Goal: Transaction & Acquisition: Book appointment/travel/reservation

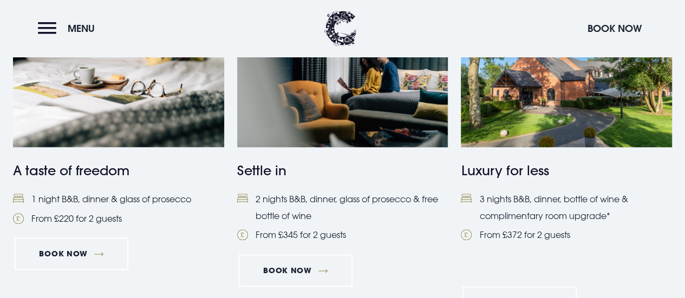
scroll to position [541, 0]
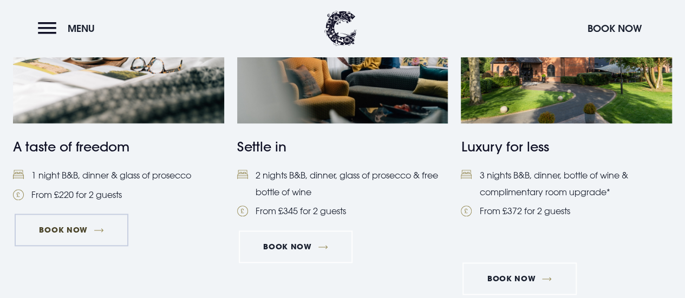
click at [102, 228] on link "Book Now" at bounding box center [72, 230] width 114 height 32
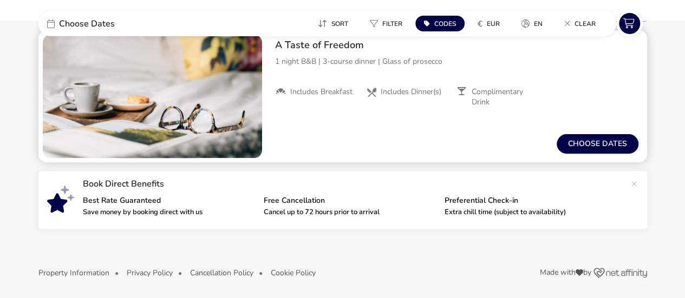
scroll to position [114, 0]
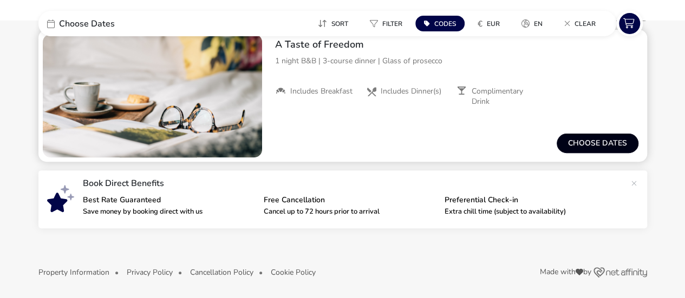
click at [587, 138] on button "Choose dates" at bounding box center [597, 143] width 82 height 19
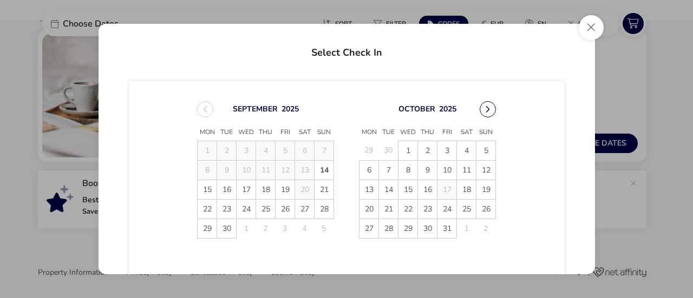
click at [482, 108] on button "Next Month" at bounding box center [488, 109] width 16 height 16
click at [284, 226] on span "31" at bounding box center [284, 228] width 19 height 19
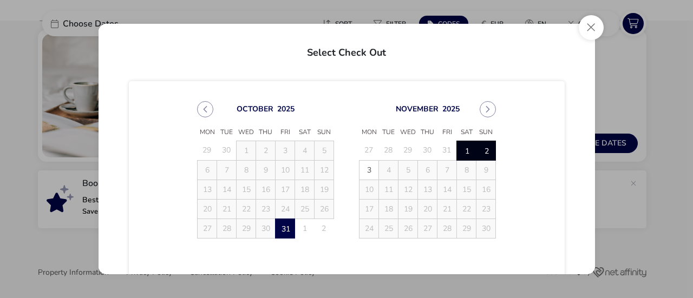
click at [482, 146] on span "2" at bounding box center [485, 150] width 19 height 19
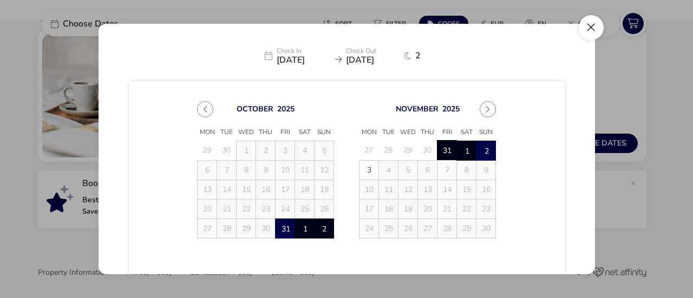
click at [589, 29] on button "Close" at bounding box center [591, 27] width 25 height 25
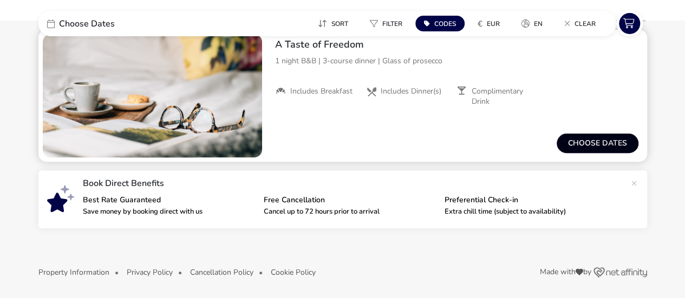
click at [575, 139] on button "Choose dates" at bounding box center [597, 143] width 82 height 19
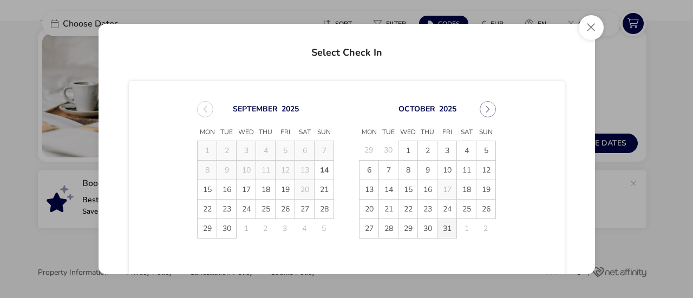
click at [441, 226] on span "31" at bounding box center [446, 228] width 19 height 19
click at [483, 110] on button "Next Month" at bounding box center [488, 109] width 16 height 16
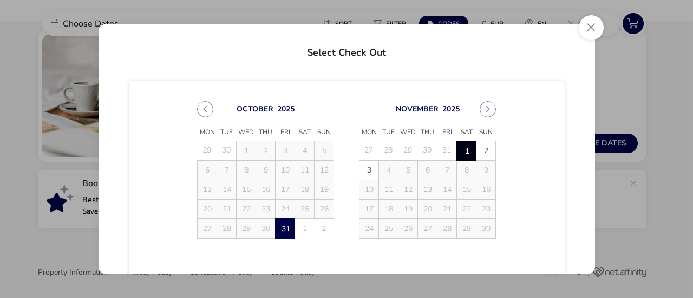
click at [469, 150] on span "1" at bounding box center [466, 150] width 19 height 19
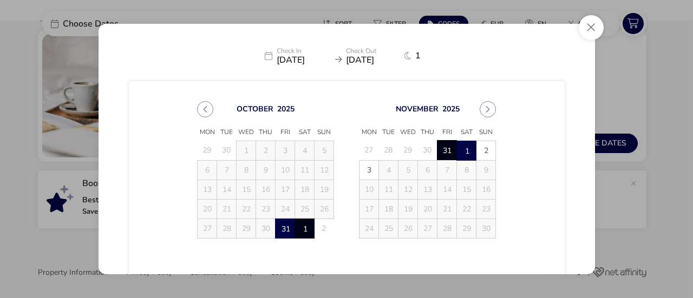
click at [283, 224] on span "31" at bounding box center [284, 228] width 19 height 19
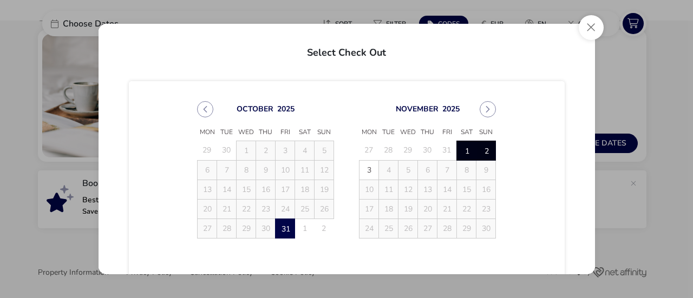
click at [480, 146] on span "2" at bounding box center [485, 150] width 19 height 19
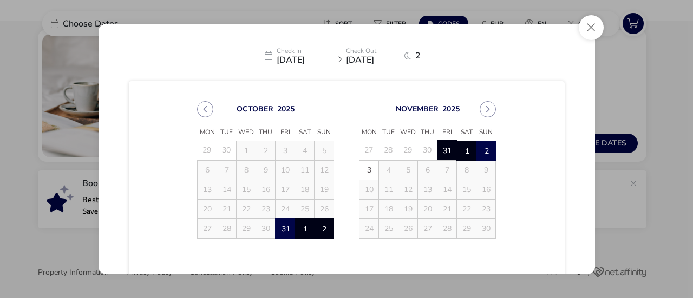
scroll to position [106, 0]
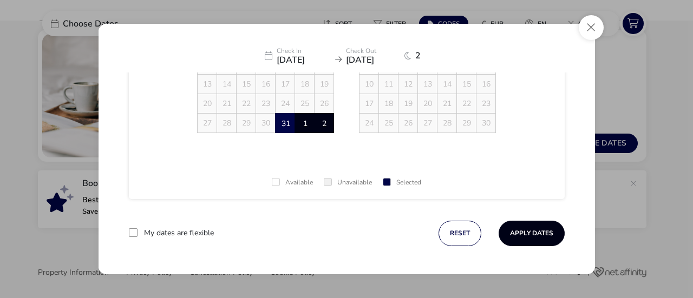
click at [514, 232] on button "Apply Dates" at bounding box center [531, 233] width 66 height 25
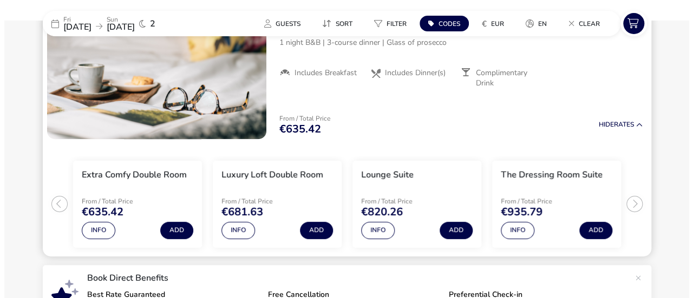
scroll to position [142, 0]
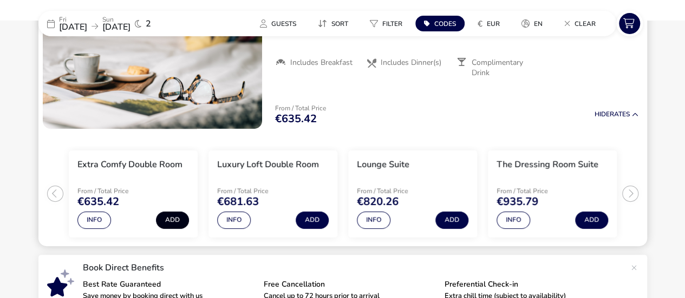
click at [181, 221] on button "Add" at bounding box center [172, 220] width 33 height 17
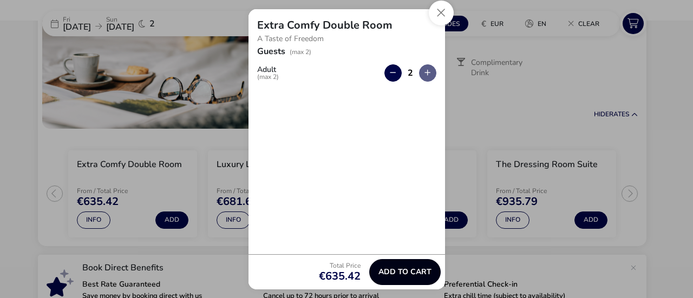
click at [426, 276] on span "Add to cart" at bounding box center [404, 272] width 53 height 8
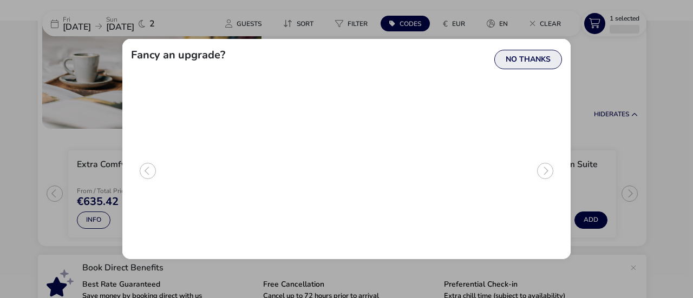
click at [548, 56] on button "No Thanks" at bounding box center [528, 59] width 68 height 19
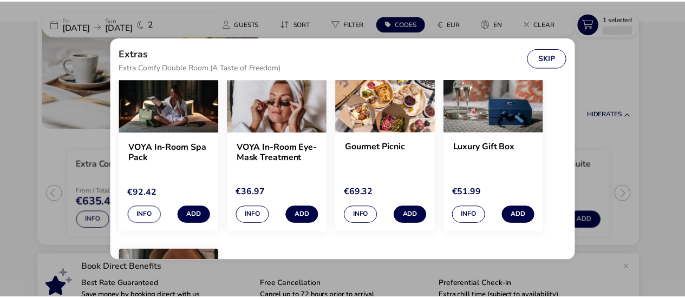
scroll to position [63, 0]
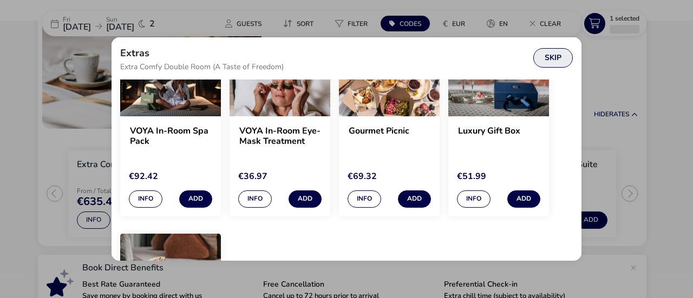
click at [557, 57] on button "Skip" at bounding box center [553, 57] width 40 height 19
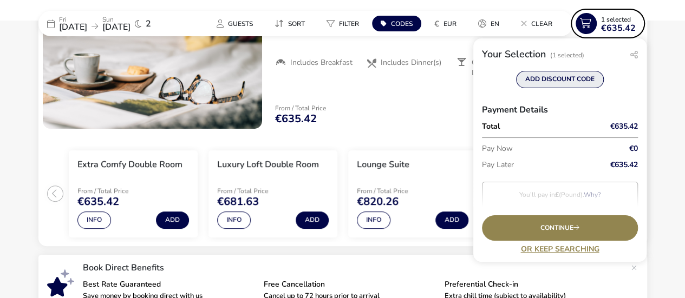
scroll to position [95, 0]
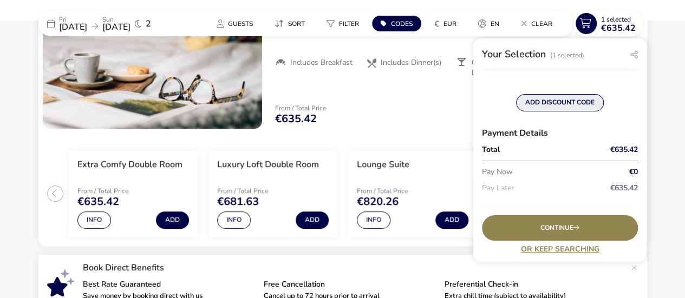
click at [565, 103] on button "ADD DISCOUNT CODE" at bounding box center [560, 102] width 88 height 17
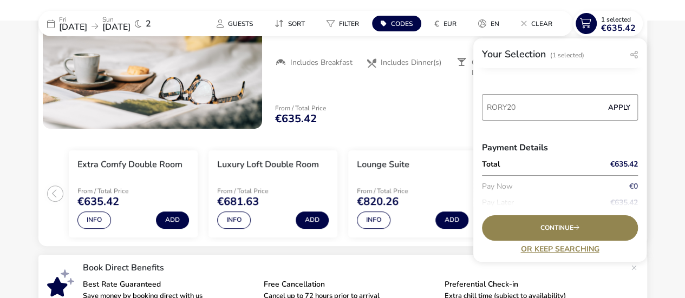
type input "RORY20"
click at [607, 106] on button "Apply" at bounding box center [618, 107] width 33 height 23
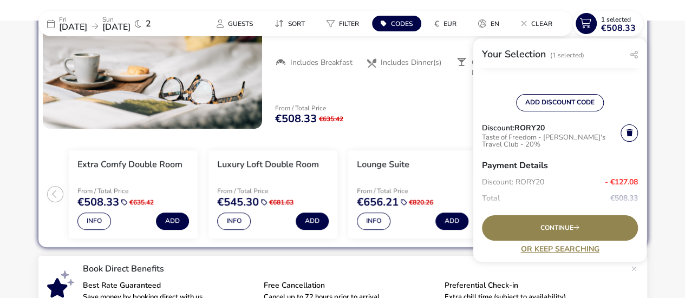
scroll to position [149, 0]
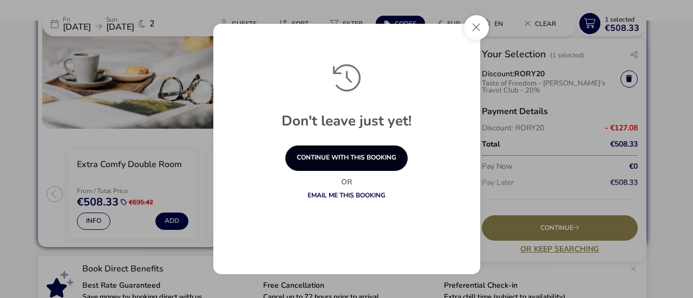
click at [360, 160] on button "continue with this booking" at bounding box center [346, 158] width 122 height 25
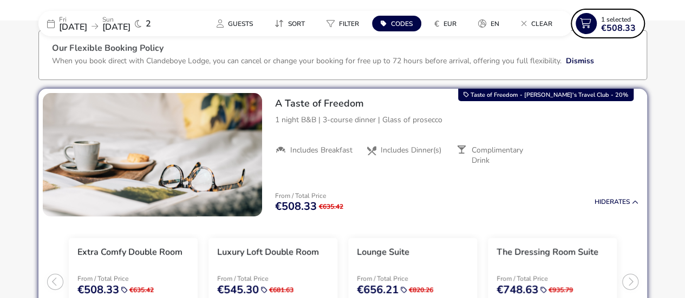
scroll to position [54, 0]
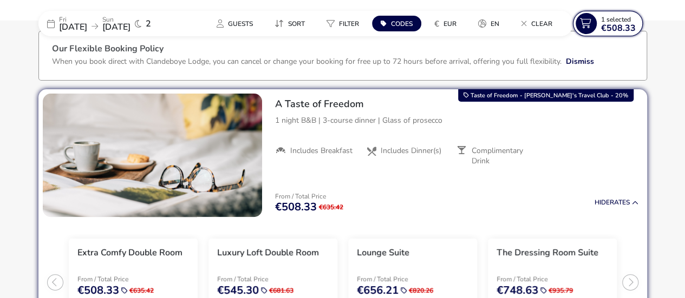
click at [613, 24] on span "€508.33" at bounding box center [618, 28] width 35 height 9
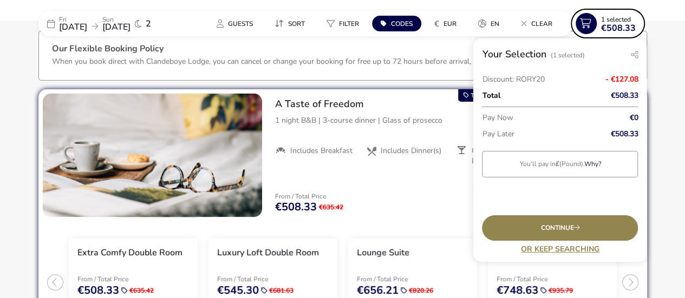
scroll to position [145, 0]
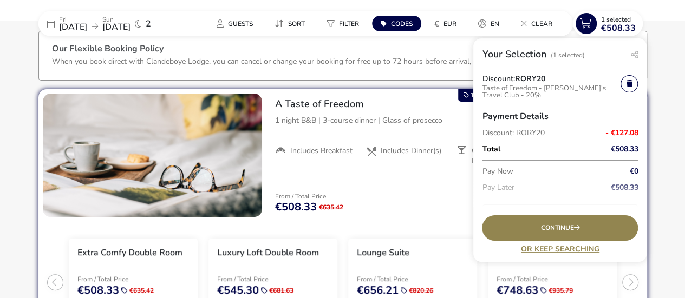
click at [372, 176] on div "A Taste of Freedom 1 night B&B | 3-course dinner | Glass of prosecco Includes B…" at bounding box center [456, 155] width 380 height 132
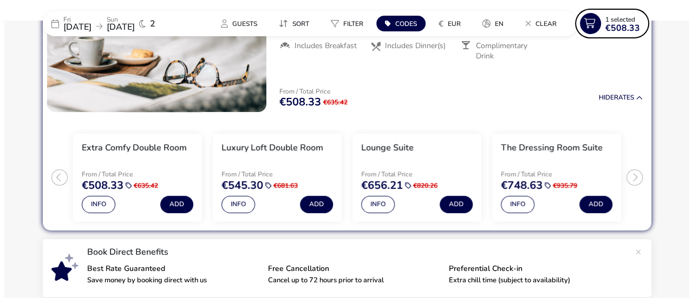
scroll to position [162, 0]
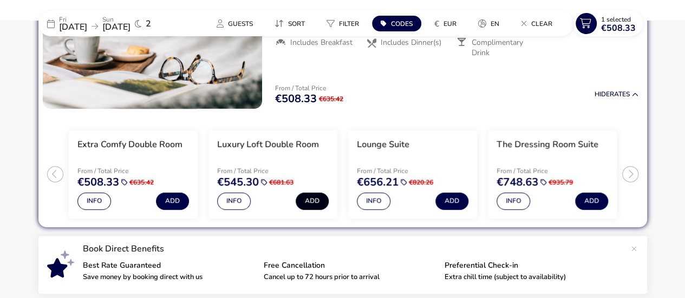
click at [312, 200] on button "Add" at bounding box center [312, 201] width 33 height 17
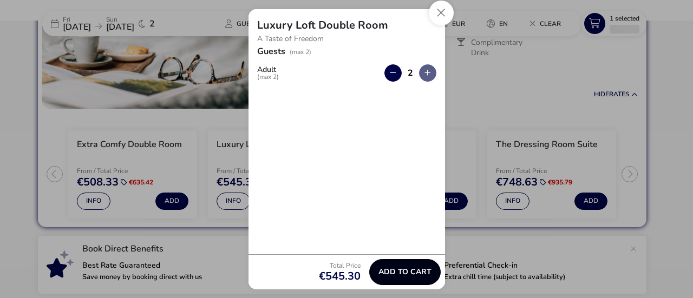
click at [392, 269] on span "Add to cart" at bounding box center [404, 272] width 53 height 8
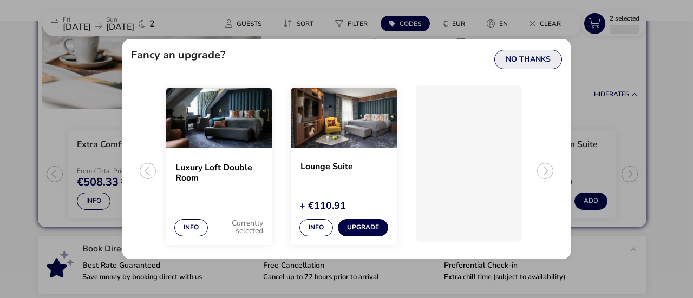
click at [534, 58] on button "No Thanks" at bounding box center [528, 59] width 68 height 19
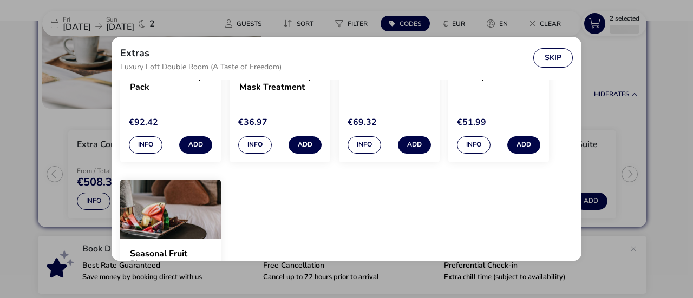
scroll to position [63, 0]
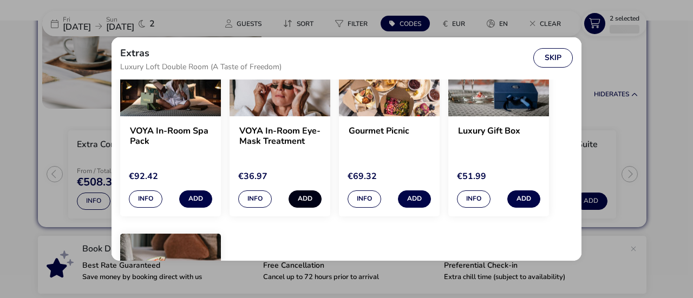
click at [311, 194] on button "Add" at bounding box center [304, 199] width 33 height 17
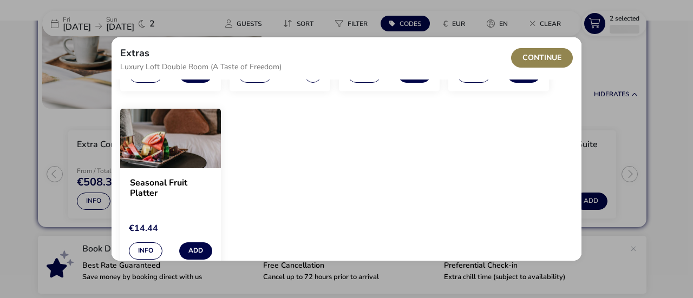
scroll to position [226, 0]
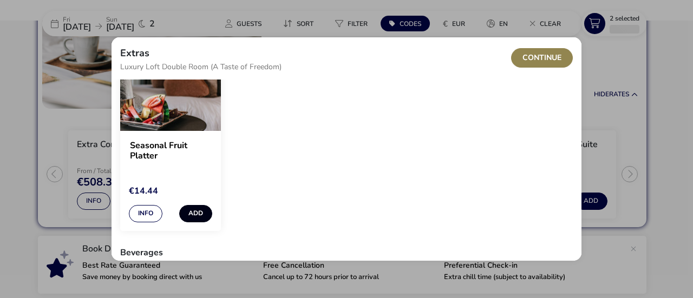
click at [199, 211] on button "Add" at bounding box center [195, 213] width 33 height 17
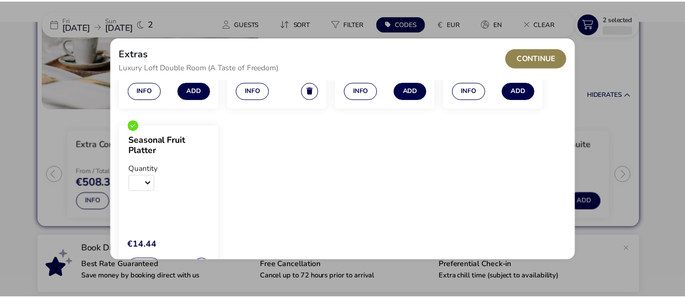
scroll to position [63, 0]
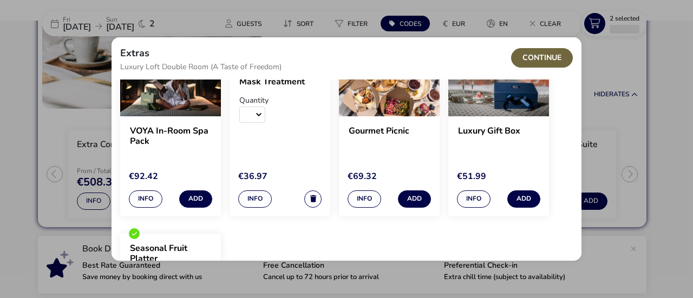
click at [549, 60] on button "Continue" at bounding box center [542, 57] width 62 height 19
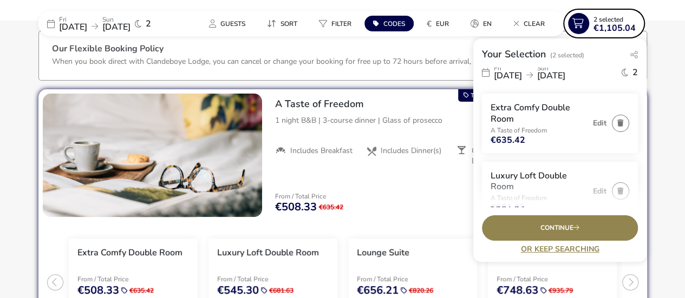
scroll to position [0, 0]
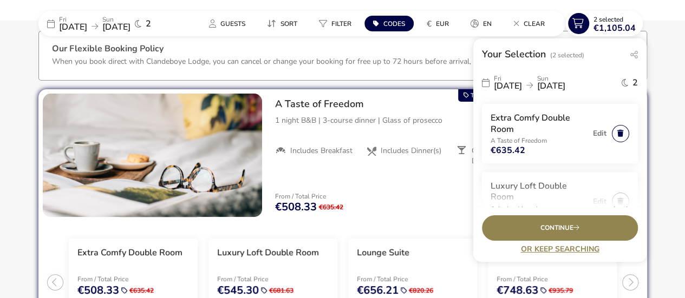
click at [616, 130] on button "button" at bounding box center [620, 133] width 17 height 17
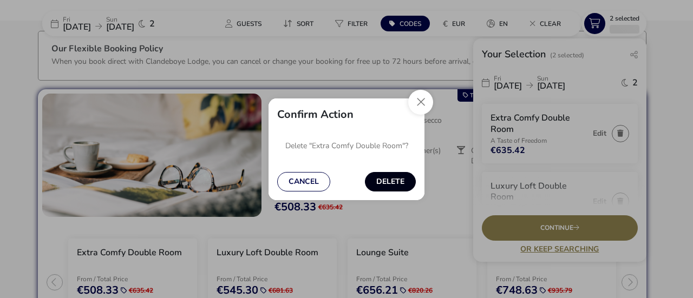
click at [402, 183] on button "Delete" at bounding box center [390, 181] width 51 height 19
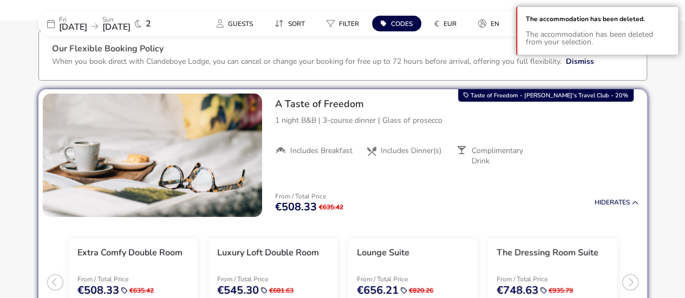
click at [659, 78] on naf-accommodations-shell "Fri 31 Oct 2025 Sun 02 Nov 2025 2 Guests Sort Filter Codes € EUR en Clear 1 Sel…" at bounding box center [342, 247] width 685 height 451
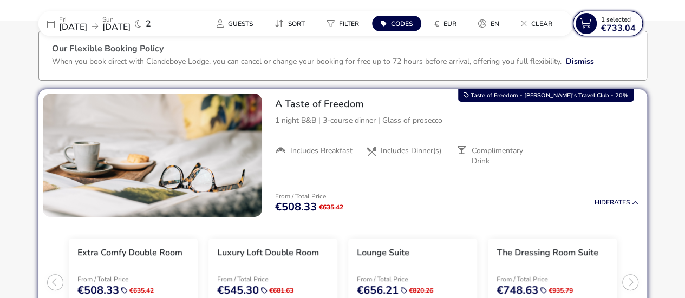
click at [626, 19] on span "1 Selected" at bounding box center [616, 19] width 30 height 9
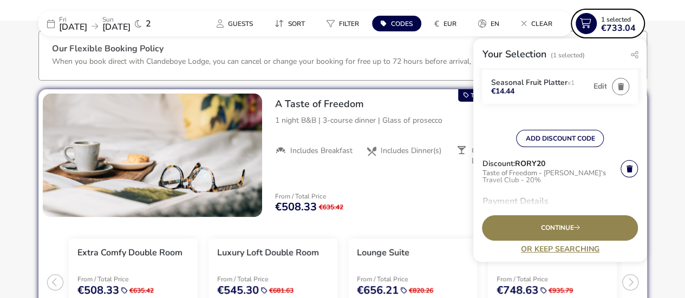
scroll to position [162, 0]
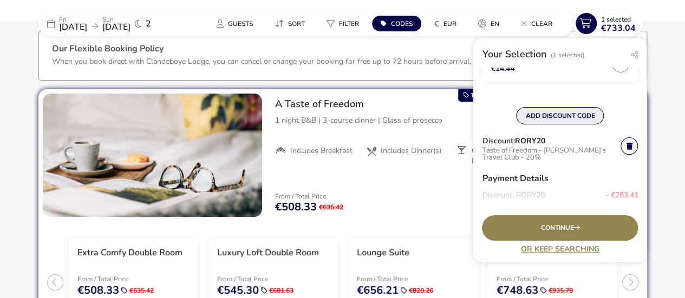
click at [565, 113] on button "ADD DISCOUNT CODE" at bounding box center [560, 115] width 88 height 17
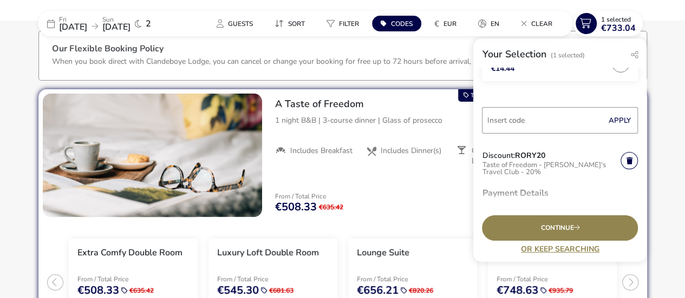
click at [547, 141] on form "Fri 31 Oct 2025 Sun 02 Nov 2025 2 Luxury Loft Double Room A Taste of Freedom €6…" at bounding box center [560, 122] width 156 height 431
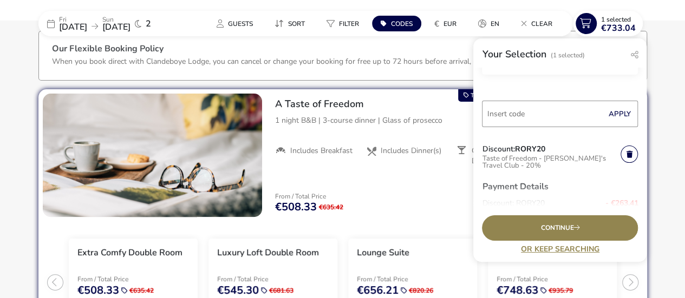
scroll to position [186, 0]
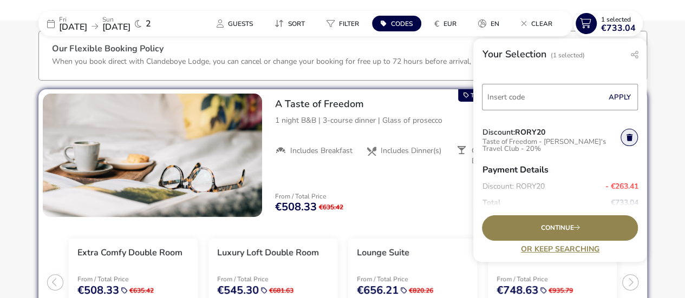
click at [623, 142] on link at bounding box center [628, 137] width 17 height 17
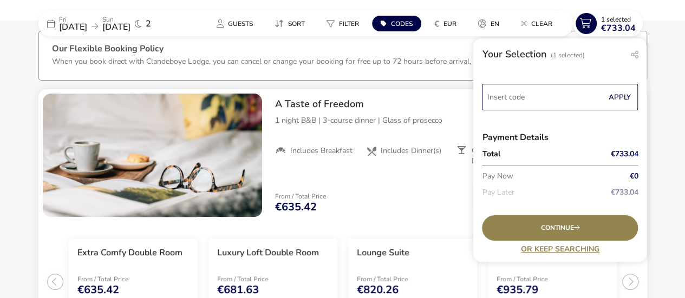
click at [561, 106] on input "Code" at bounding box center [560, 97] width 156 height 27
type input "RORY20"
click at [612, 96] on button "Apply" at bounding box center [618, 97] width 33 height 23
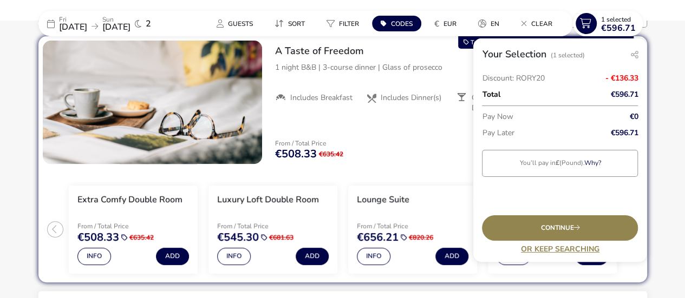
scroll to position [108, 0]
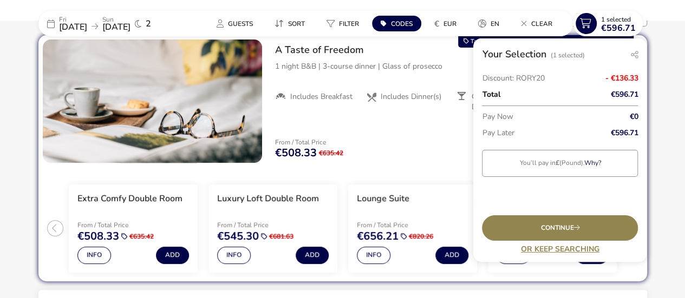
click at [662, 77] on naf-accommodations-shell "Fri 31 Oct 2025 Sun 02 Nov 2025 2 Guests Sort Filter Codes € EUR en Clear 1 Sel…" at bounding box center [342, 193] width 685 height 451
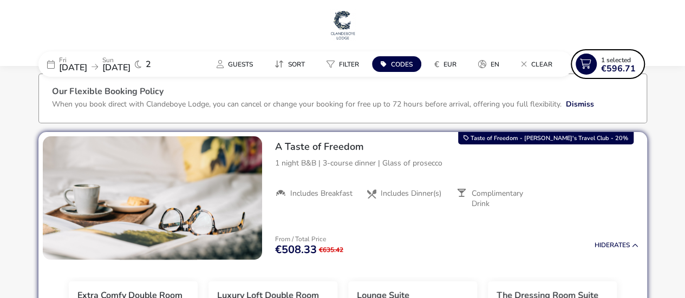
scroll to position [0, 0]
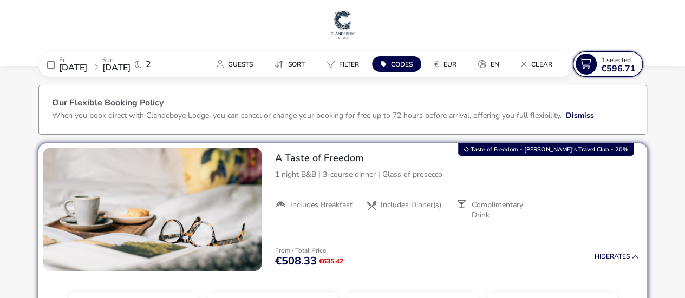
click at [606, 60] on span "1 Selected" at bounding box center [616, 60] width 30 height 9
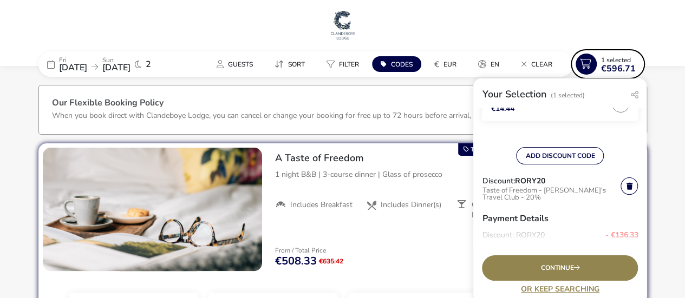
scroll to position [279, 0]
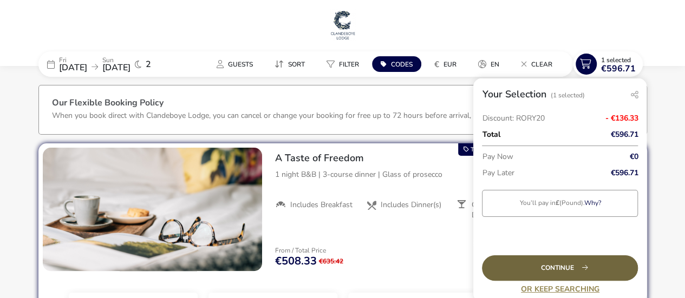
click at [564, 261] on div "Continue" at bounding box center [560, 267] width 156 height 25
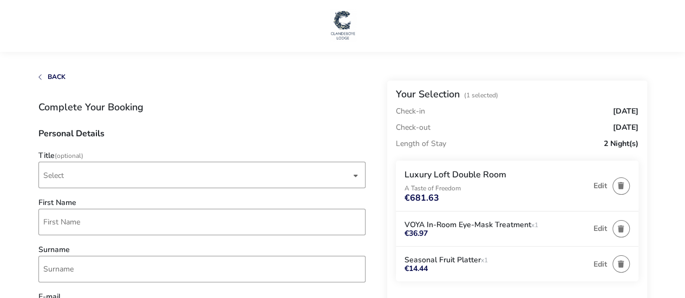
scroll to position [108, 0]
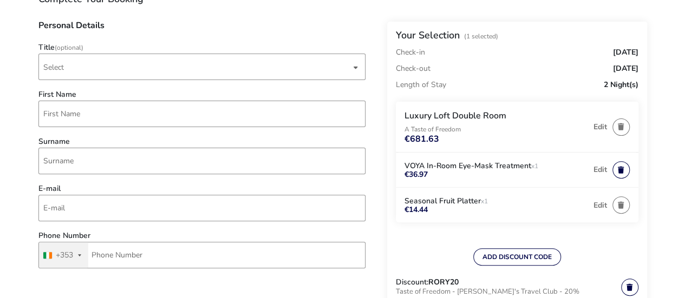
click at [620, 170] on button "button" at bounding box center [620, 169] width 17 height 17
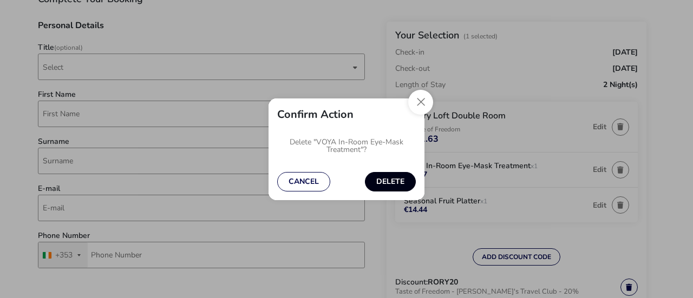
click at [390, 185] on button "Delete" at bounding box center [390, 181] width 51 height 19
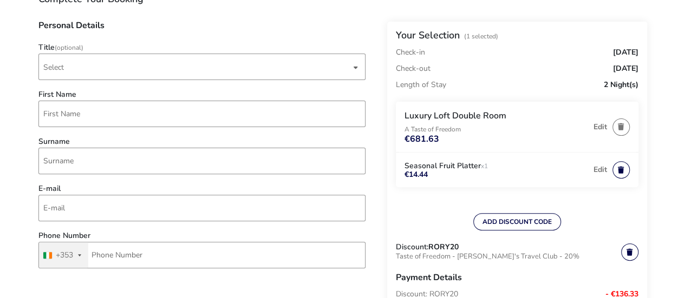
click at [618, 168] on button "button" at bounding box center [620, 169] width 17 height 17
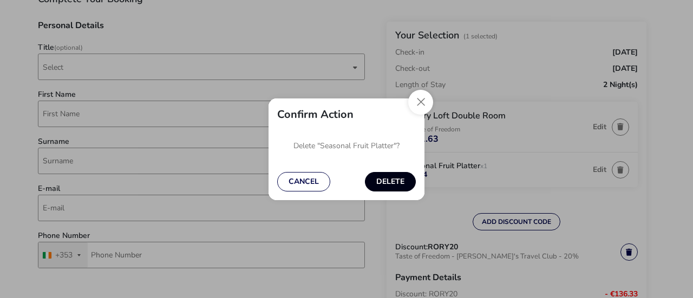
click at [394, 181] on button "Delete" at bounding box center [390, 181] width 51 height 19
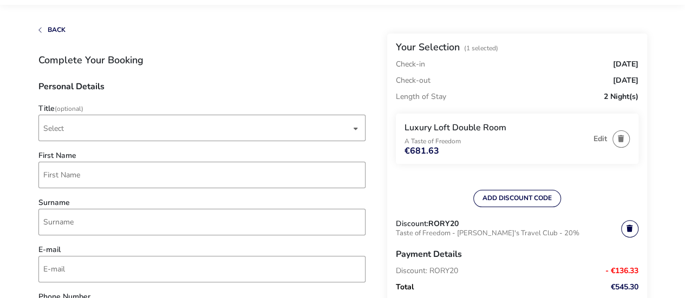
scroll to position [0, 0]
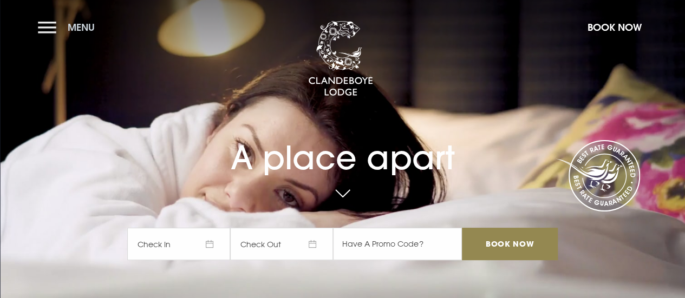
click at [58, 31] on button "Menu" at bounding box center [69, 27] width 62 height 23
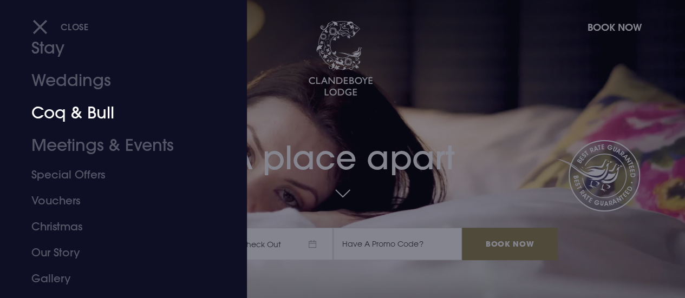
scroll to position [54, 0]
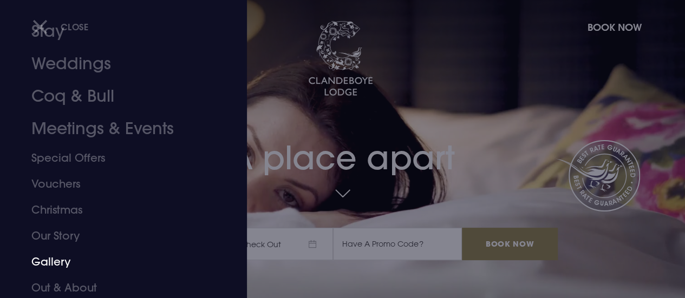
click at [64, 264] on link "Gallery" at bounding box center [115, 262] width 169 height 26
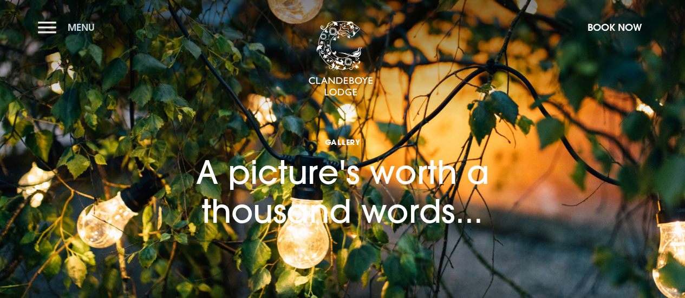
click at [56, 28] on button "Menu" at bounding box center [69, 27] width 62 height 23
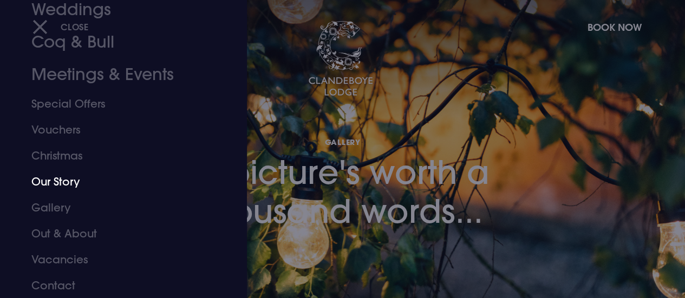
scroll to position [108, 0]
click at [75, 104] on link "Special Offers" at bounding box center [115, 104] width 169 height 26
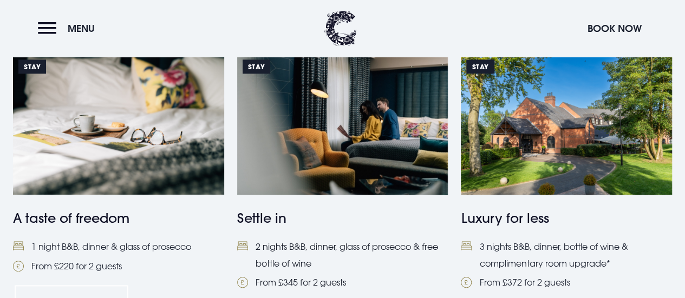
scroll to position [487, 0]
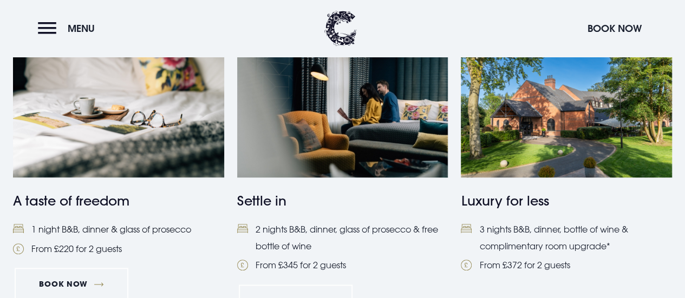
click at [141, 132] on img at bounding box center [118, 107] width 211 height 140
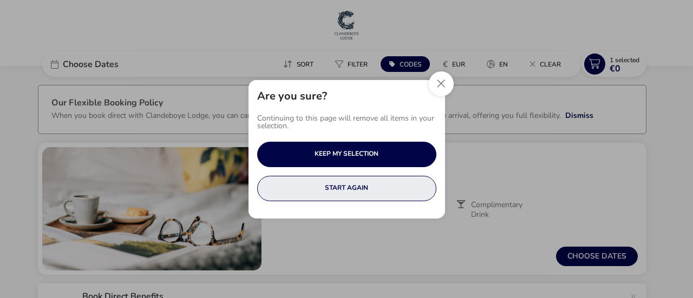
click at [385, 191] on button "START AGAIN" at bounding box center [346, 188] width 179 height 25
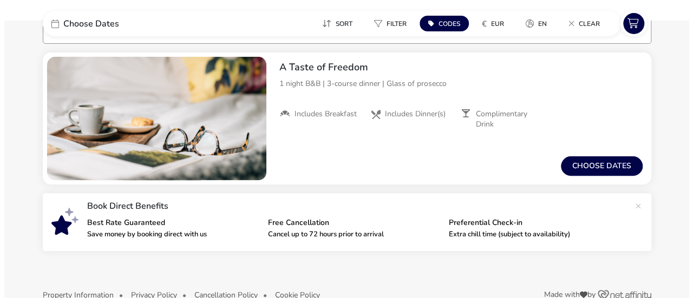
scroll to position [108, 0]
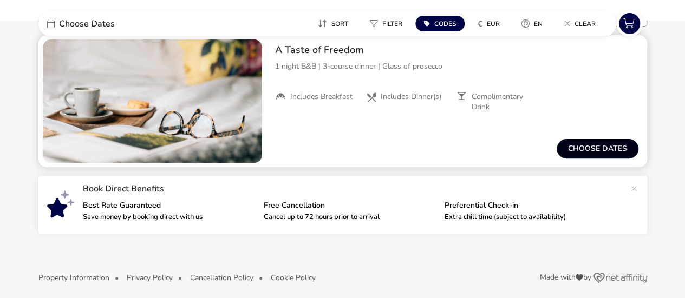
click at [581, 143] on button "Choose dates" at bounding box center [597, 148] width 82 height 19
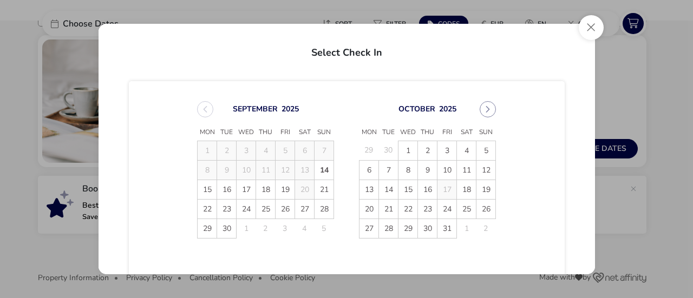
click at [460, 224] on td "1" at bounding box center [466, 228] width 19 height 19
click at [480, 110] on button "Next Month" at bounding box center [488, 109] width 16 height 16
click at [464, 148] on span "1" at bounding box center [466, 150] width 19 height 19
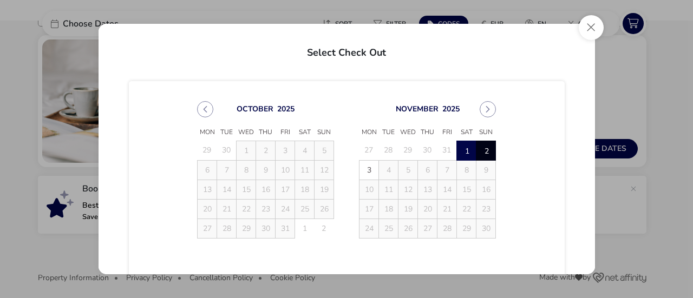
click at [485, 148] on span "2" at bounding box center [485, 150] width 19 height 19
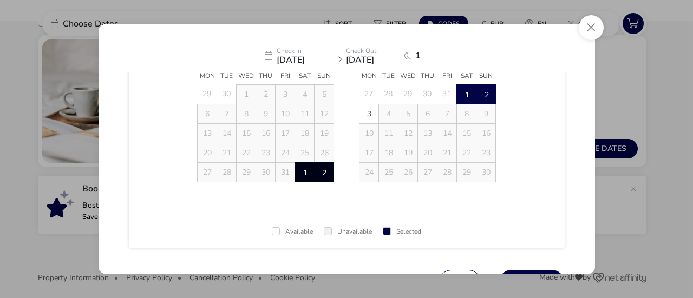
scroll to position [106, 0]
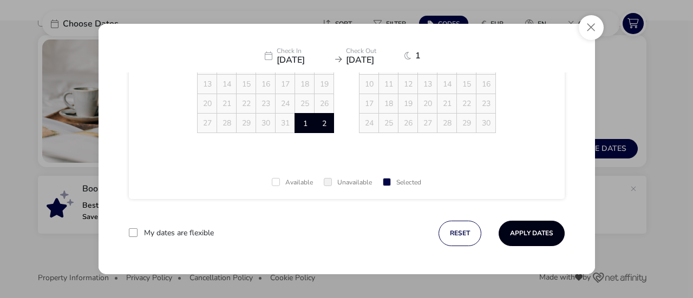
click at [531, 234] on button "Apply Dates" at bounding box center [531, 233] width 66 height 25
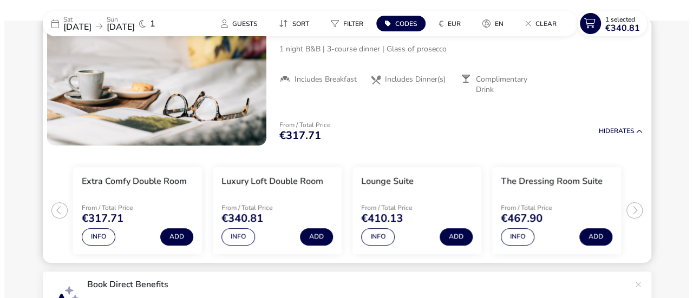
scroll to position [143, 0]
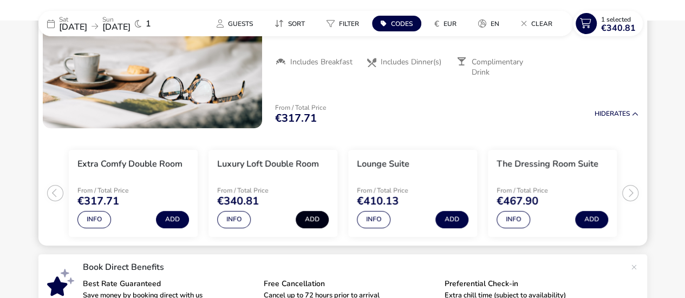
click at [320, 215] on button "Add" at bounding box center [312, 219] width 33 height 17
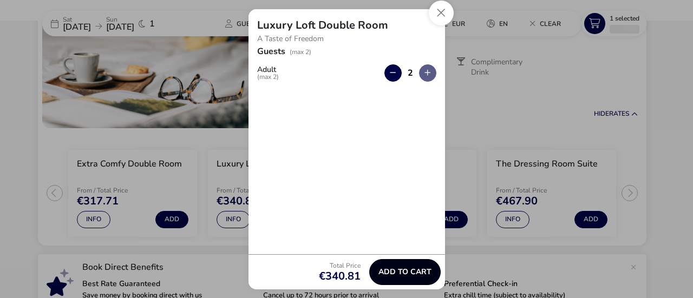
click at [412, 272] on span "Add to cart" at bounding box center [404, 272] width 53 height 8
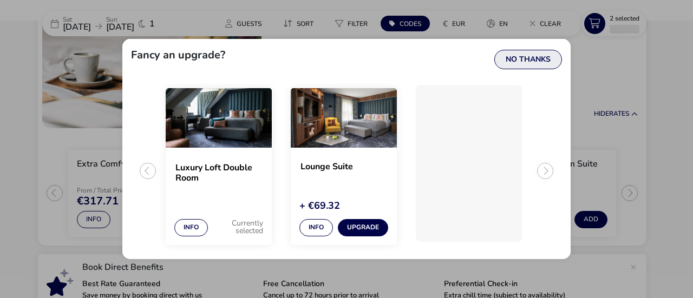
click at [514, 58] on button "No Thanks" at bounding box center [528, 59] width 68 height 19
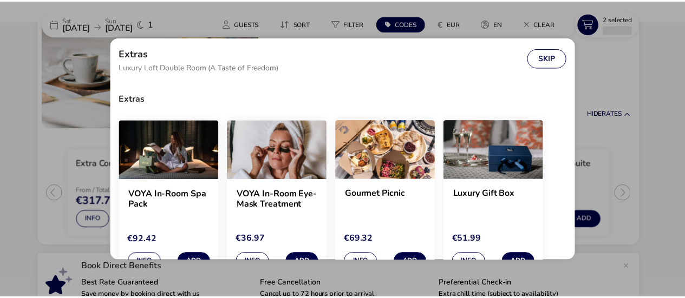
scroll to position [9, 0]
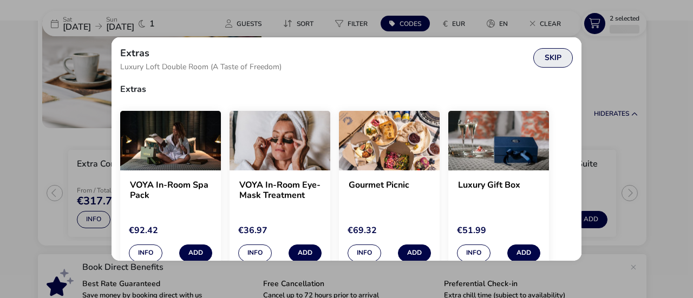
click at [555, 56] on button "Skip" at bounding box center [553, 57] width 40 height 19
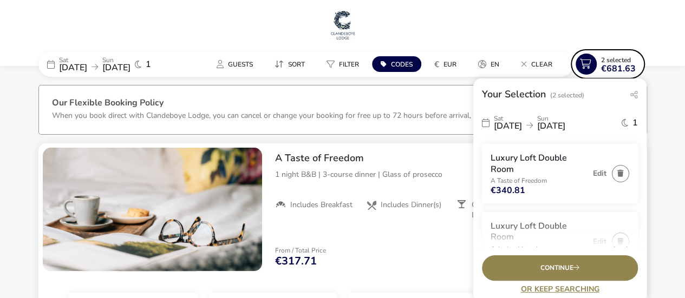
scroll to position [54, 0]
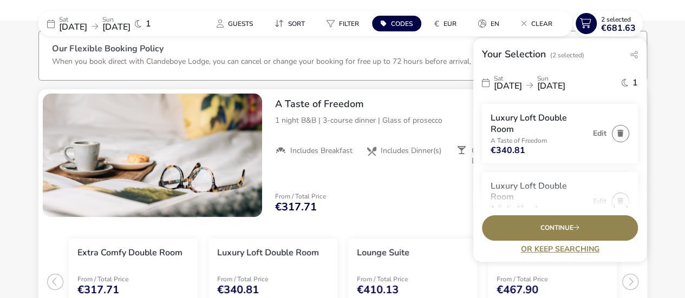
click at [658, 21] on naf-pibe-header "[DATE] [DATE] 1 Guests Sort Filter Codes € EUR en Clear 2 Selected €681.63 Your…" at bounding box center [342, 18] width 685 height 36
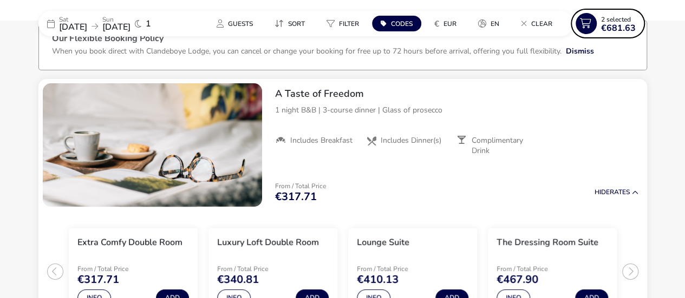
scroll to position [0, 0]
